Goal: Task Accomplishment & Management: Complete application form

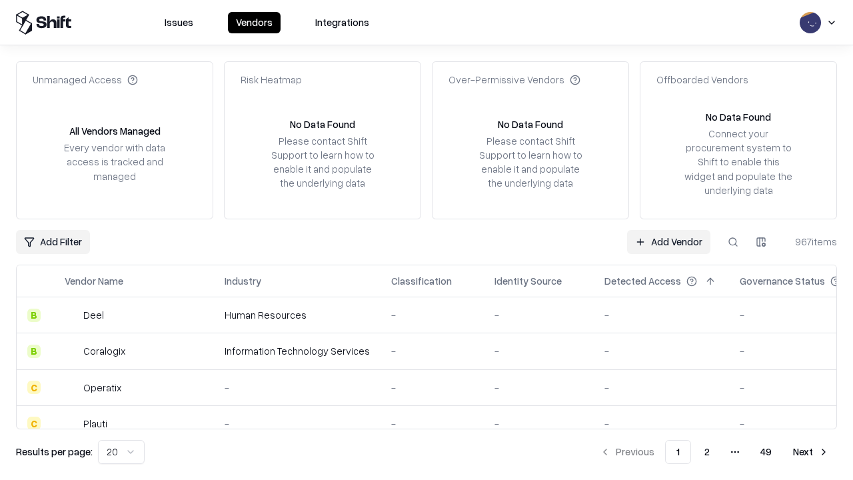
click at [669, 241] on link "Add Vendor" at bounding box center [668, 242] width 83 height 24
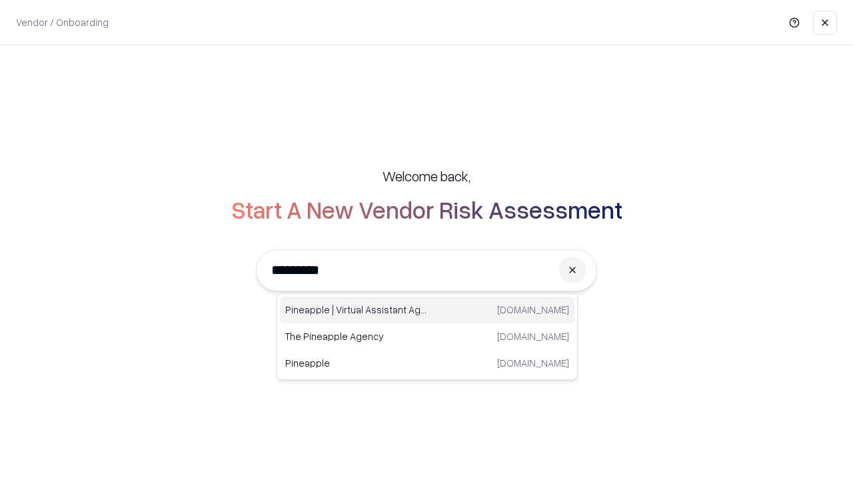
click at [427, 310] on div "Pineapple | Virtual Assistant Agency [DOMAIN_NAME]" at bounding box center [427, 310] width 295 height 27
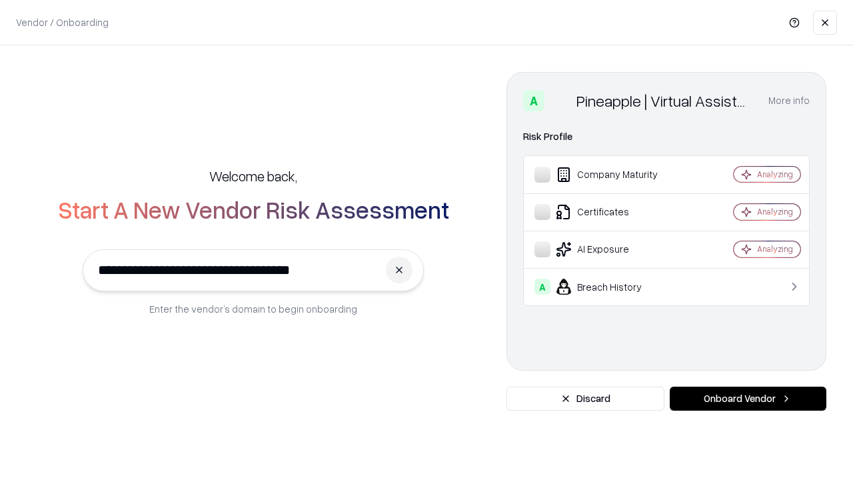
type input "**********"
click at [748, 399] on button "Onboard Vendor" at bounding box center [748, 399] width 157 height 24
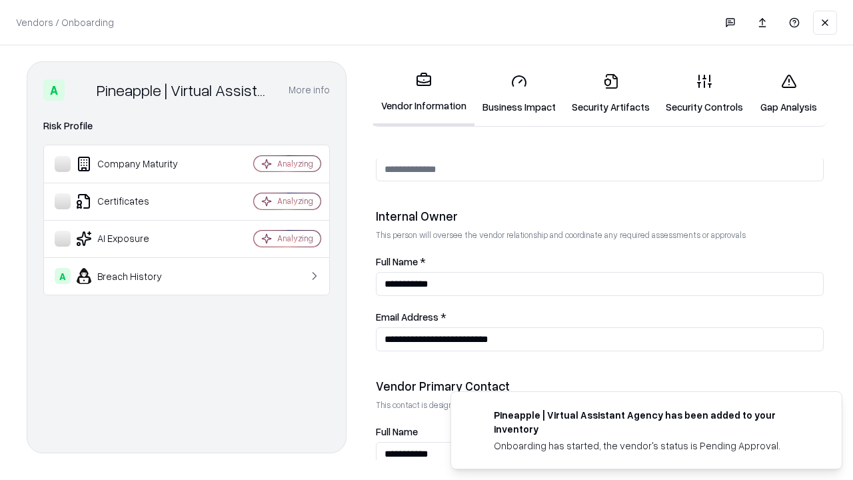
scroll to position [691, 0]
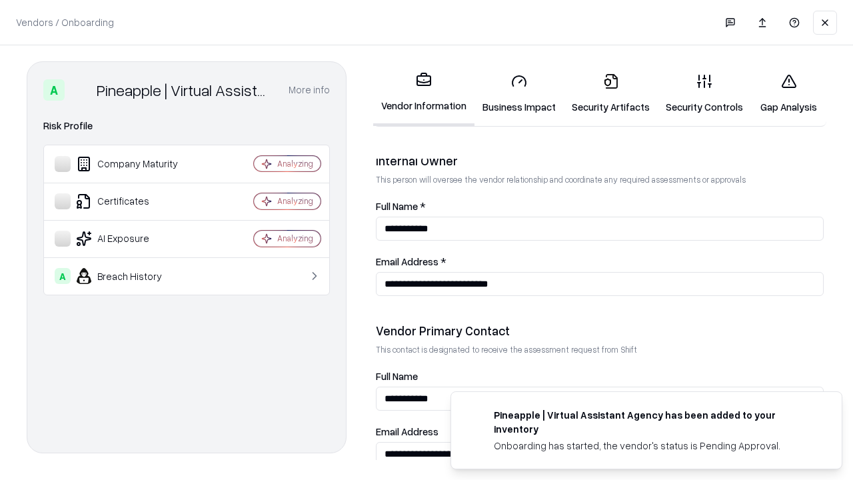
click at [519, 93] on link "Business Impact" at bounding box center [519, 94] width 89 height 62
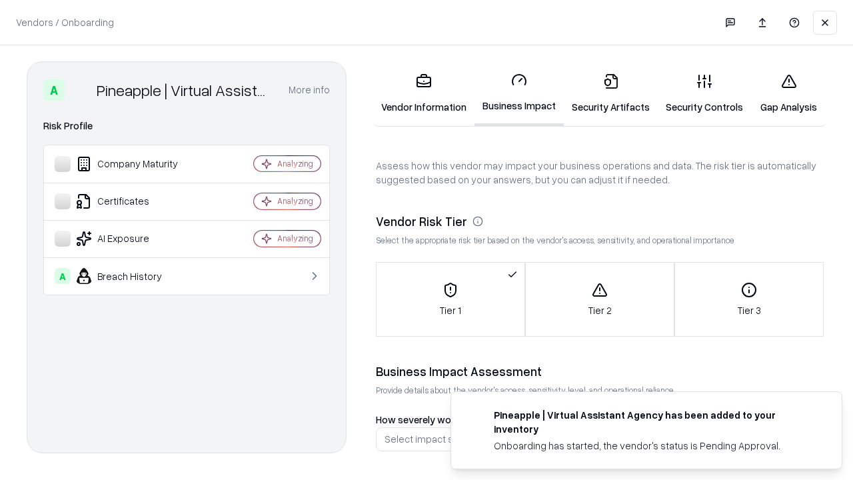
click at [611, 93] on link "Security Artifacts" at bounding box center [611, 94] width 94 height 62
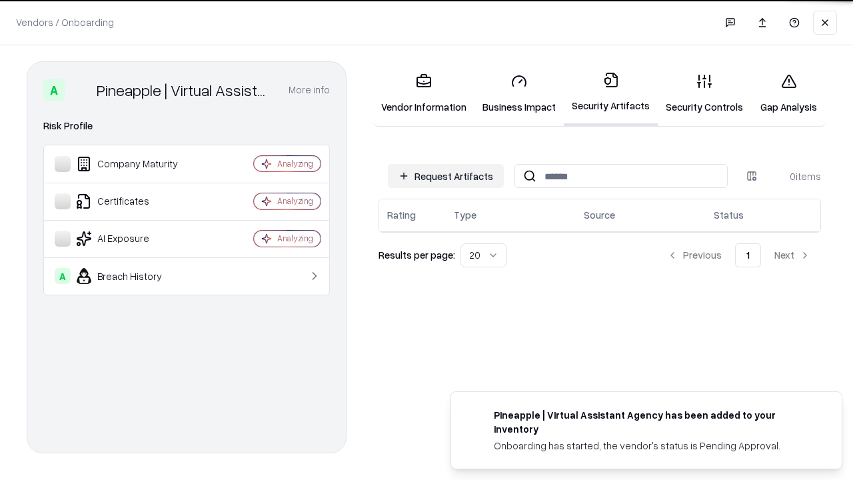
click at [446, 176] on button "Request Artifacts" at bounding box center [446, 176] width 116 height 24
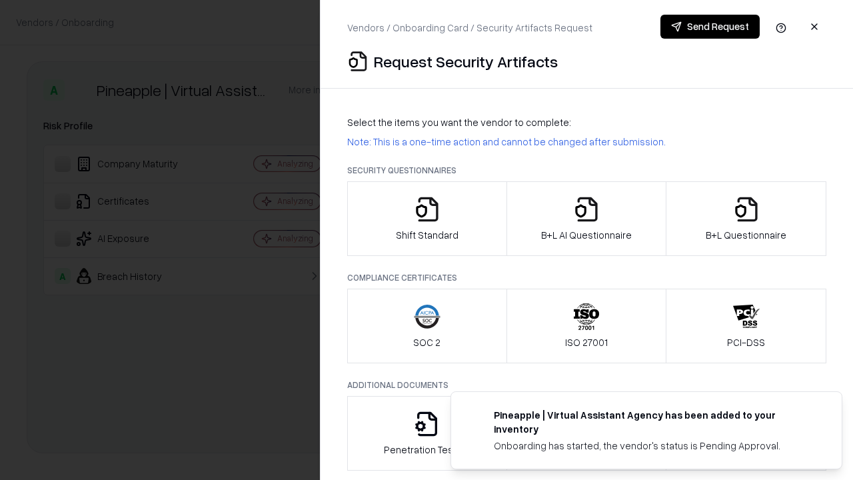
click at [427, 219] on icon "button" at bounding box center [427, 209] width 27 height 27
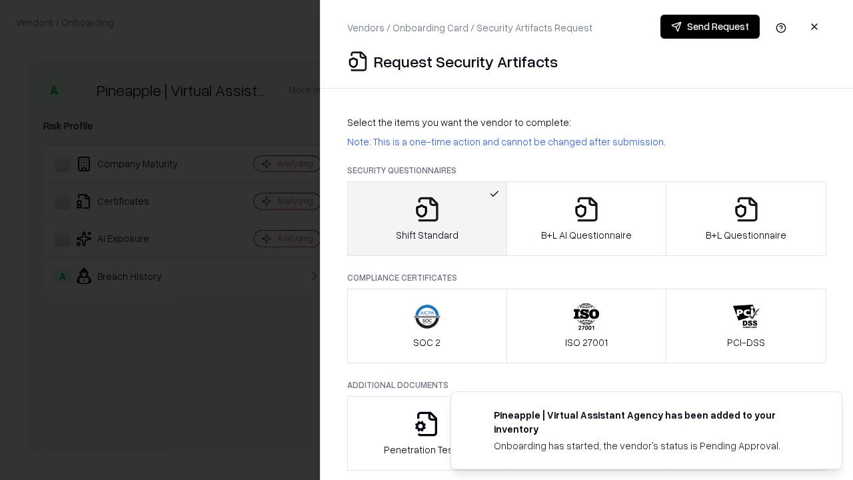
click at [710, 27] on button "Send Request" at bounding box center [710, 27] width 99 height 24
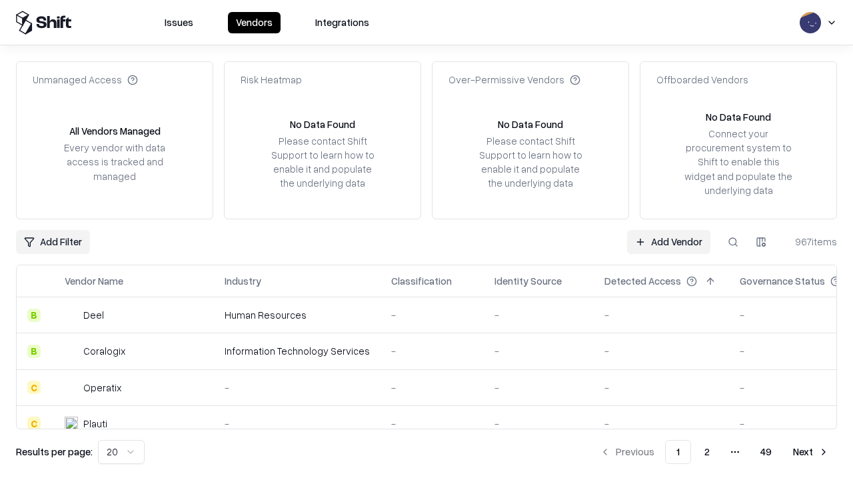
click at [733, 241] on button at bounding box center [733, 242] width 24 height 24
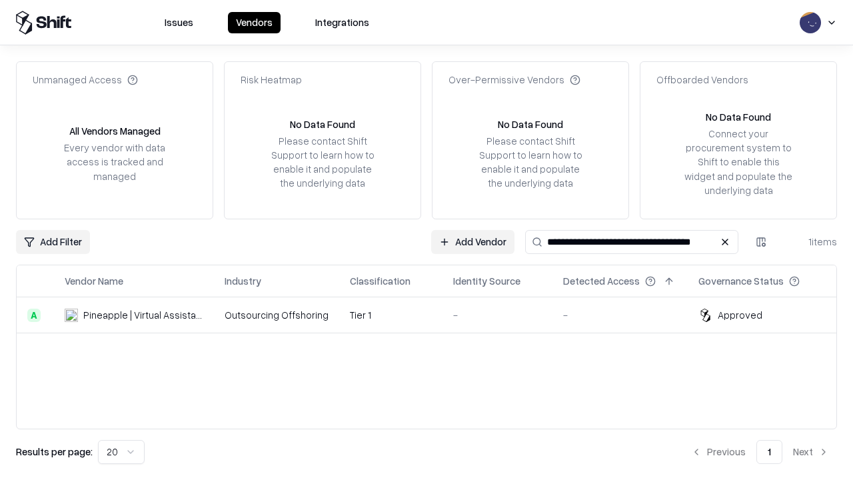
type input "**********"
click at [435, 315] on td "Tier 1" at bounding box center [390, 315] width 103 height 36
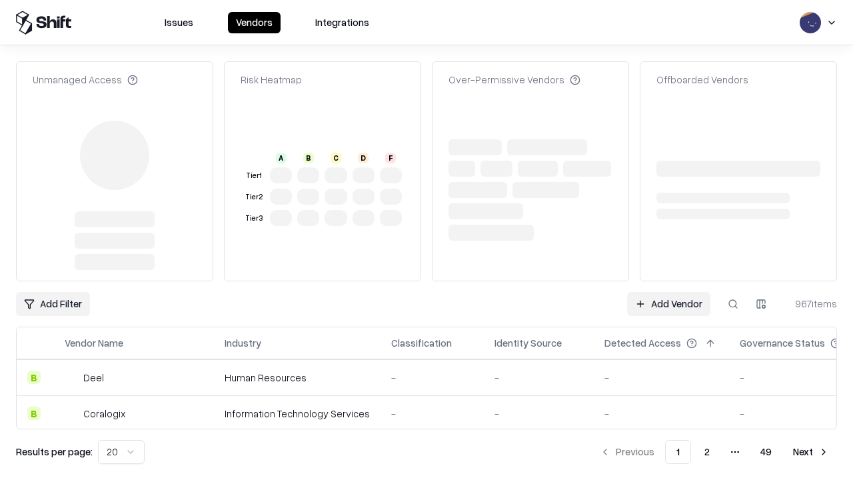
click at [669, 292] on link "Add Vendor" at bounding box center [668, 304] width 83 height 24
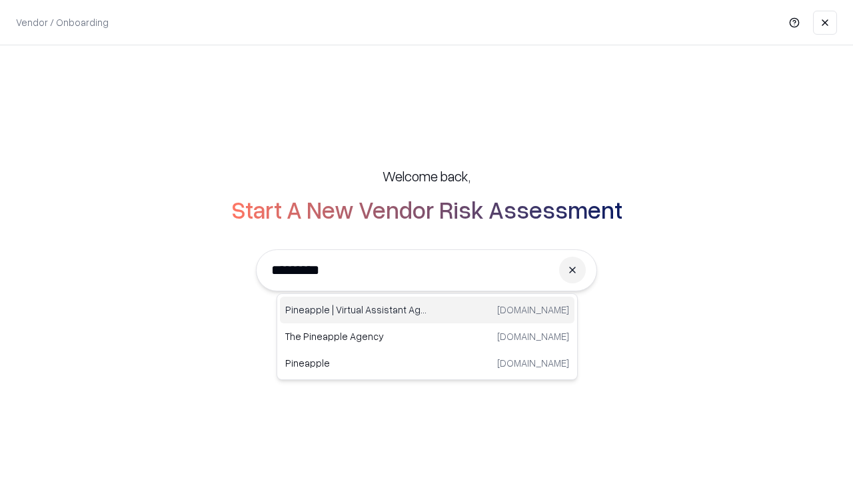
click at [427, 310] on div "Pineapple | Virtual Assistant Agency [DOMAIN_NAME]" at bounding box center [427, 310] width 295 height 27
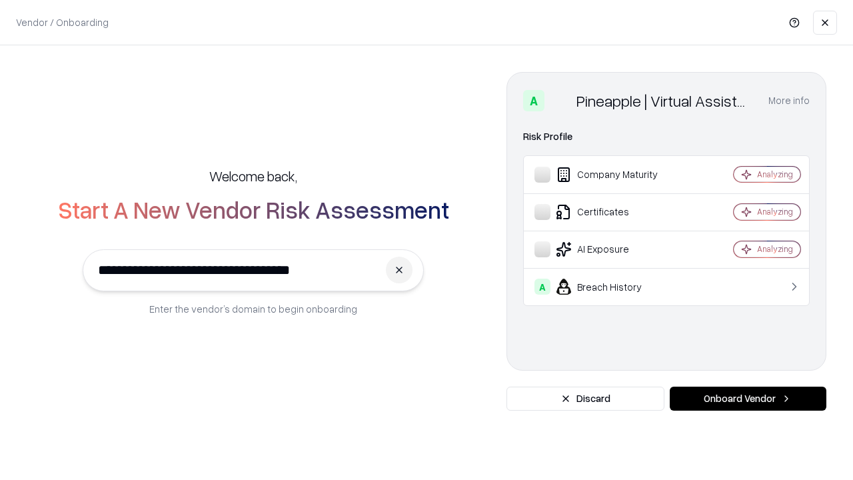
type input "**********"
click at [748, 399] on button "Onboard Vendor" at bounding box center [748, 399] width 157 height 24
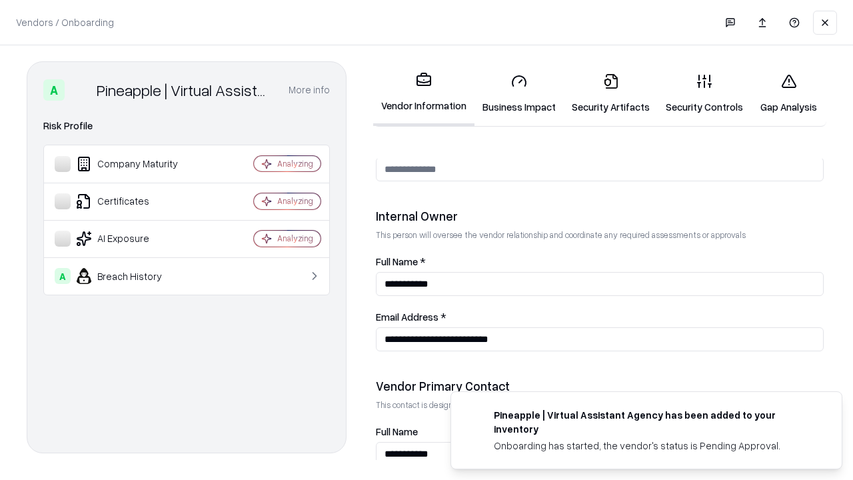
scroll to position [691, 0]
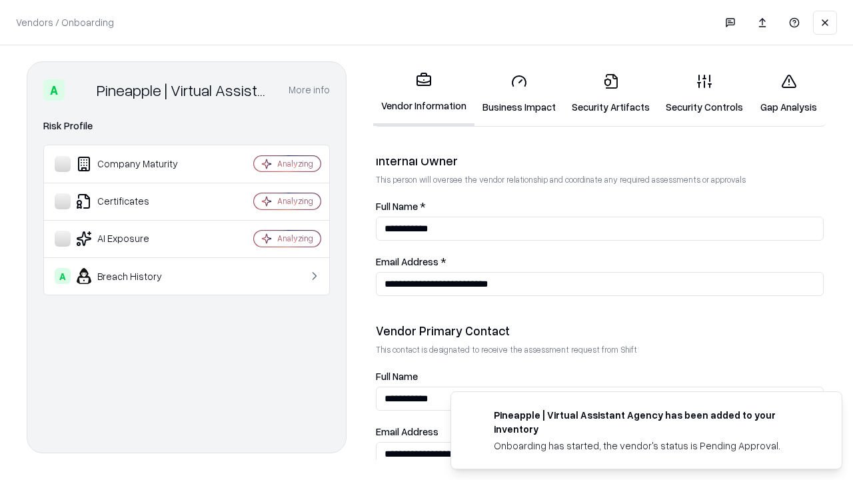
click at [789, 93] on link "Gap Analysis" at bounding box center [788, 94] width 75 height 62
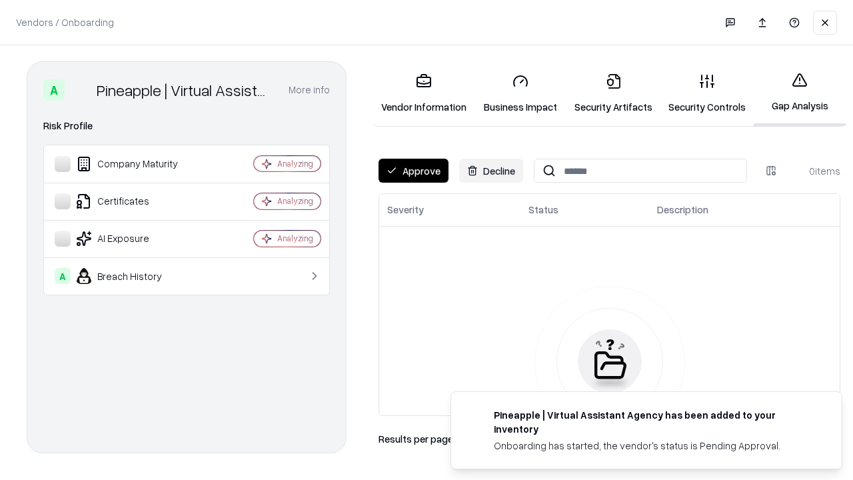
click at [413, 171] on button "Approve" at bounding box center [414, 171] width 70 height 24
